Goal: Use online tool/utility: Utilize a website feature to perform a specific function

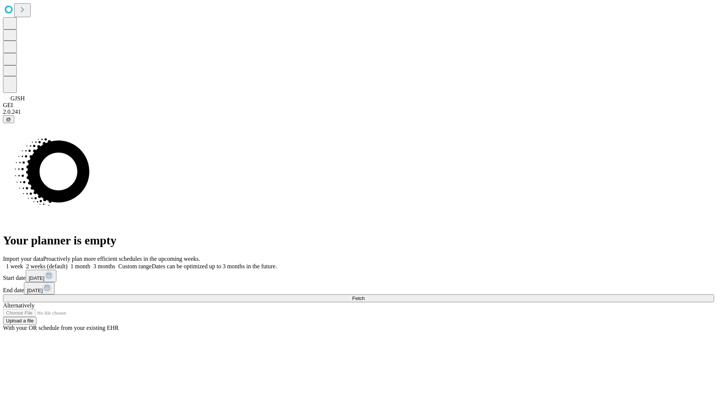
click at [365, 296] on span "Fetch" at bounding box center [358, 299] width 12 height 6
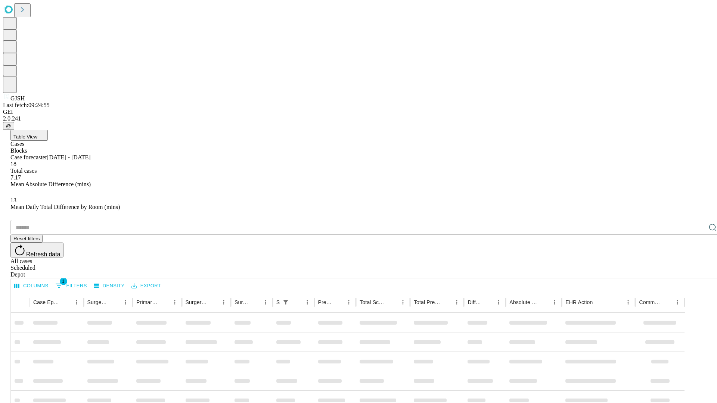
click at [37, 134] on span "Table View" at bounding box center [25, 137] width 24 height 6
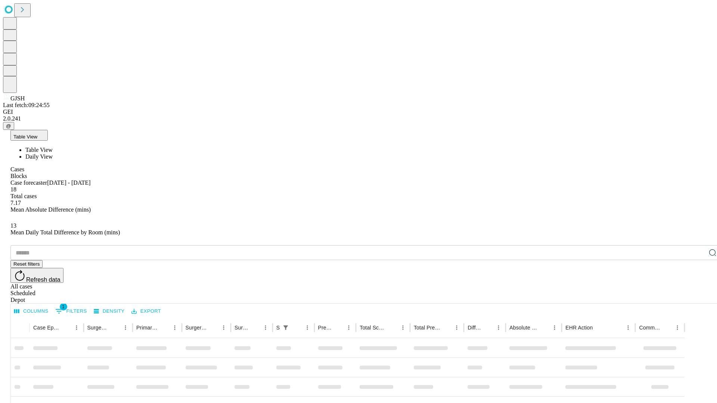
click at [53, 154] on span "Daily View" at bounding box center [38, 157] width 27 height 6
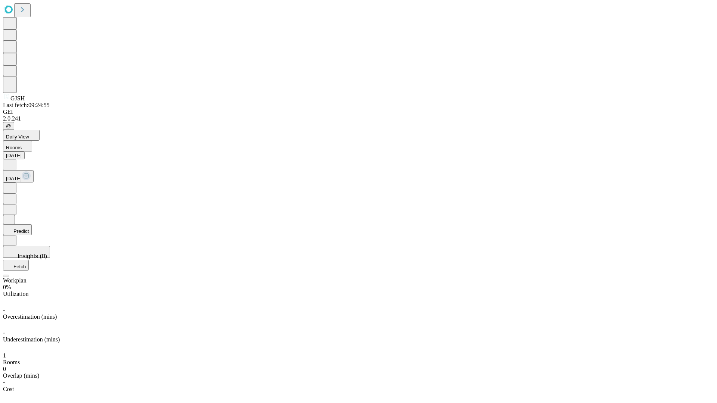
click at [32, 224] on button "Predict" at bounding box center [17, 229] width 29 height 11
